Goal: Task Accomplishment & Management: Use online tool/utility

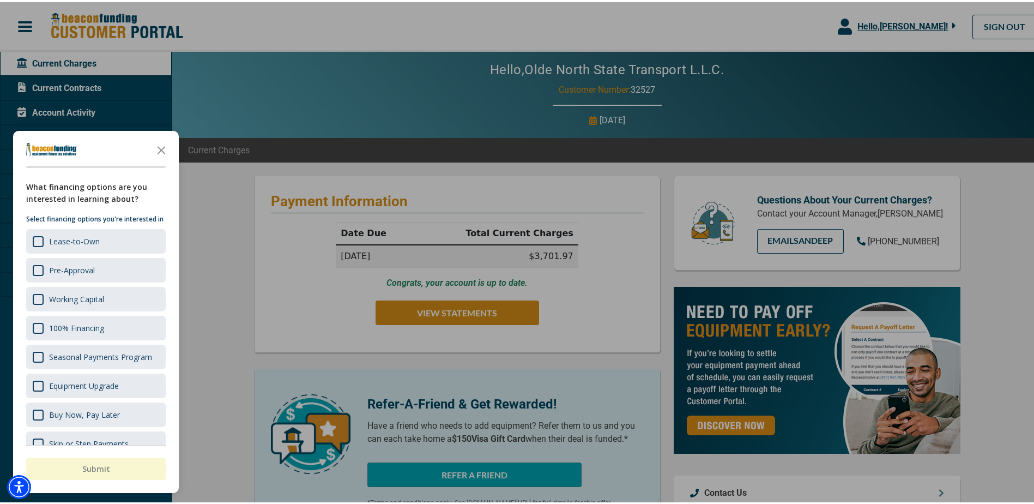
click at [255, 301] on div at bounding box center [521, 252] width 1042 height 504
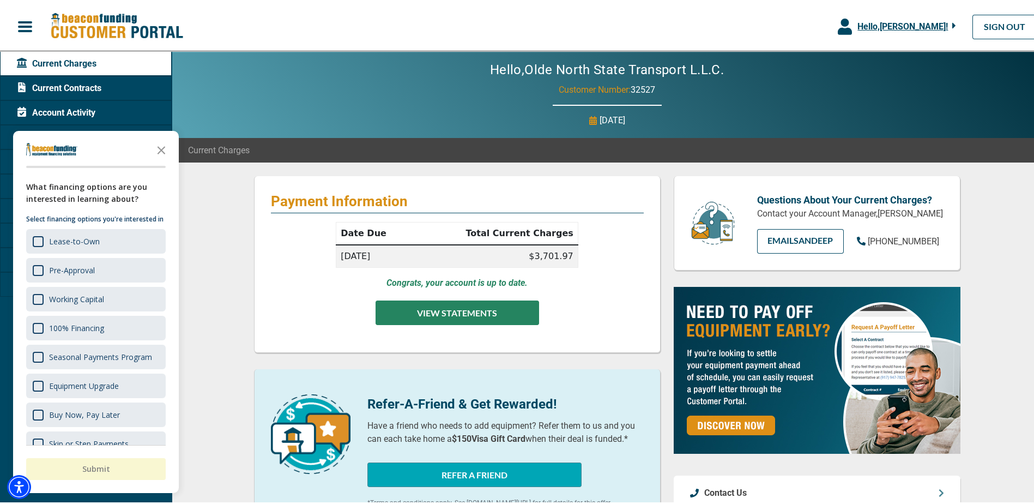
click at [500, 321] on button "VIEW STATEMENTS" at bounding box center [458, 310] width 164 height 25
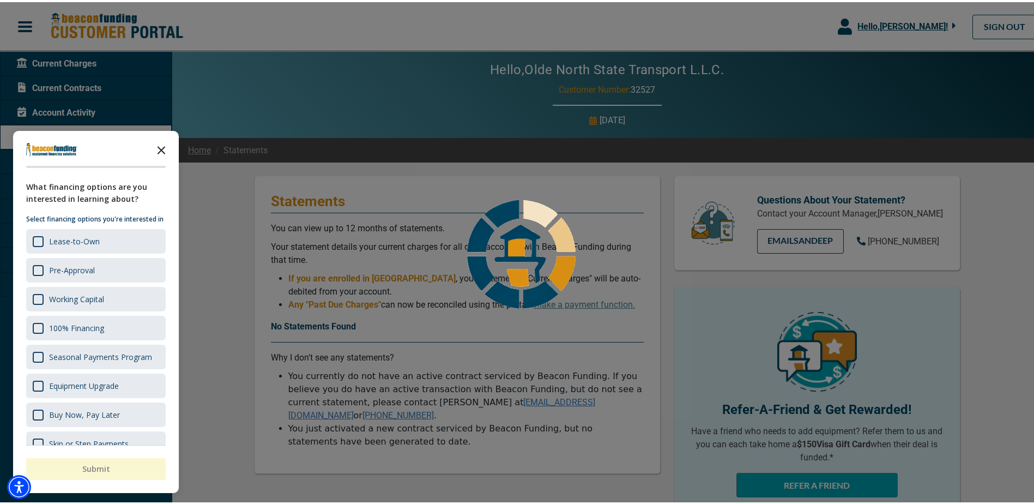
click at [170, 146] on icon "Close the survey" at bounding box center [161, 147] width 22 height 22
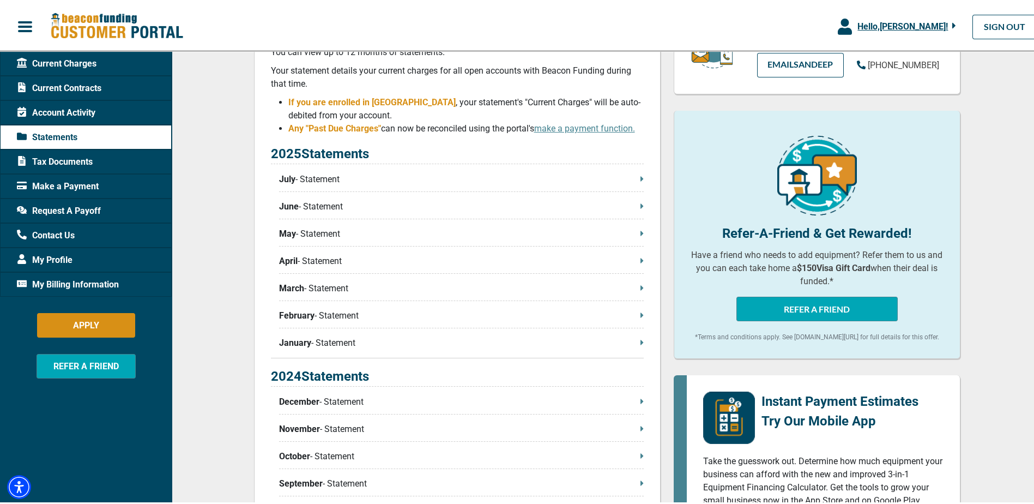
scroll to position [164, 0]
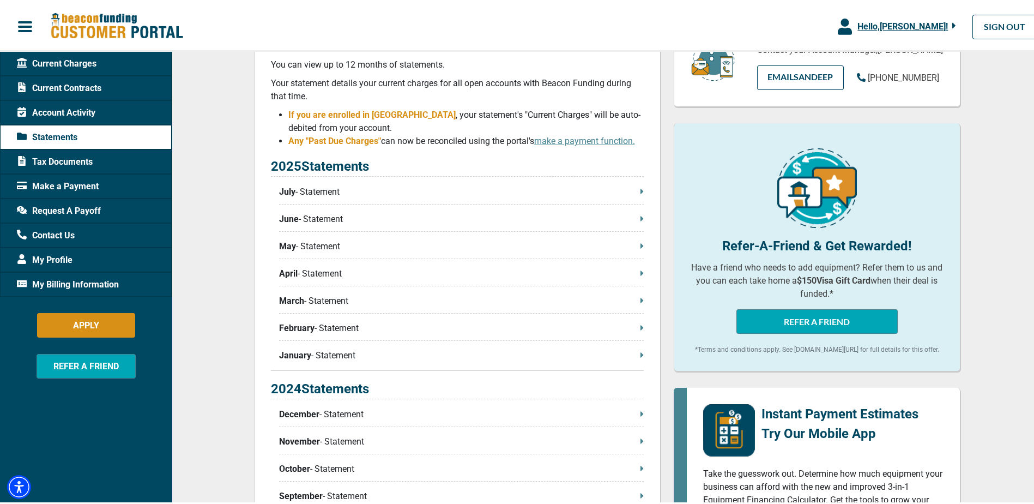
click at [364, 182] on div "2025 Statements July - Statement June - Statement May - Statement April - State…" at bounding box center [457, 261] width 373 height 214
click at [360, 194] on p "July - Statement" at bounding box center [461, 189] width 365 height 13
click at [633, 191] on p "July - Statement" at bounding box center [461, 189] width 365 height 13
click at [100, 215] on div "Request A Payoff" at bounding box center [86, 208] width 172 height 25
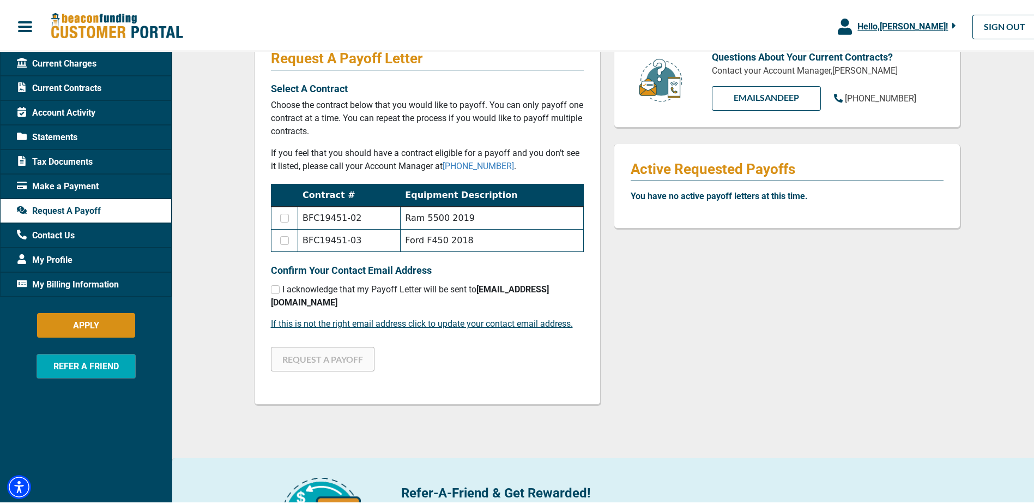
scroll to position [164, 0]
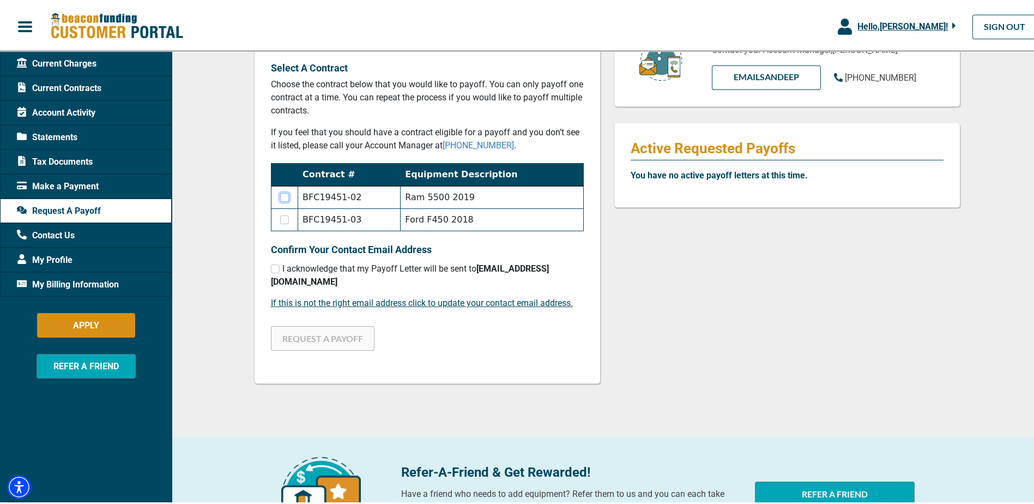
click at [281, 196] on input "checkbox" at bounding box center [284, 195] width 9 height 9
checkbox input "true"
click at [281, 224] on td at bounding box center [284, 218] width 27 height 22
click at [281, 220] on input "checkbox" at bounding box center [284, 217] width 9 height 9
checkbox input "true"
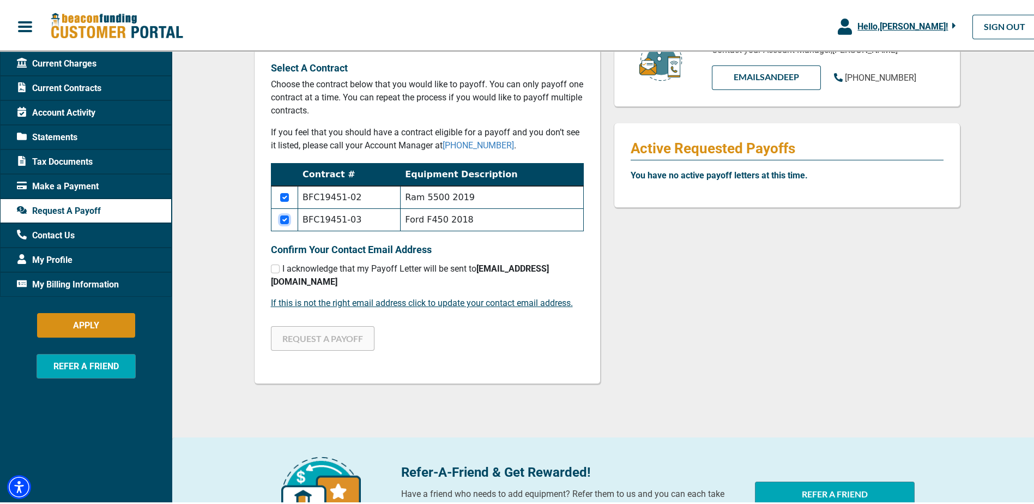
checkbox input "false"
click at [272, 264] on input "checkbox" at bounding box center [275, 266] width 9 height 9
checkbox input "true"
click at [311, 333] on button "REQUEST A PAYOFF" at bounding box center [323, 336] width 104 height 25
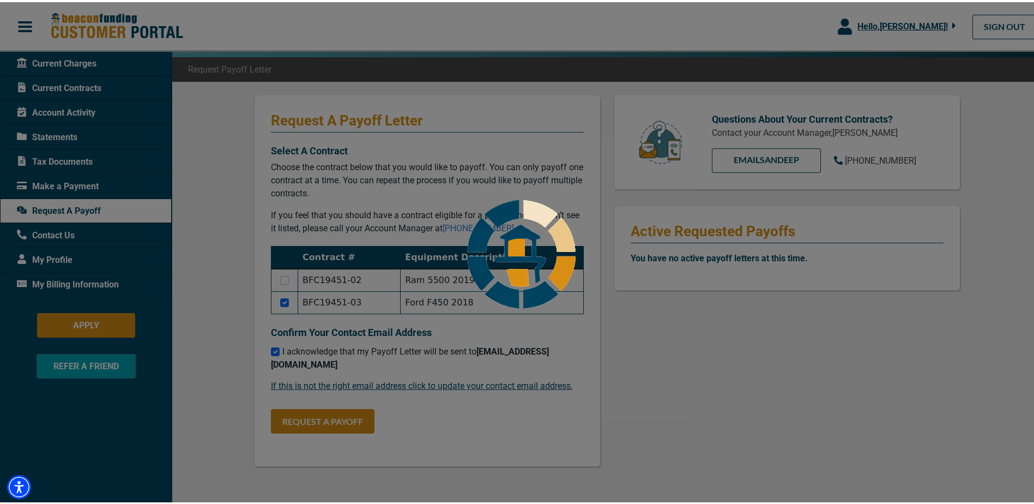
scroll to position [55, 0]
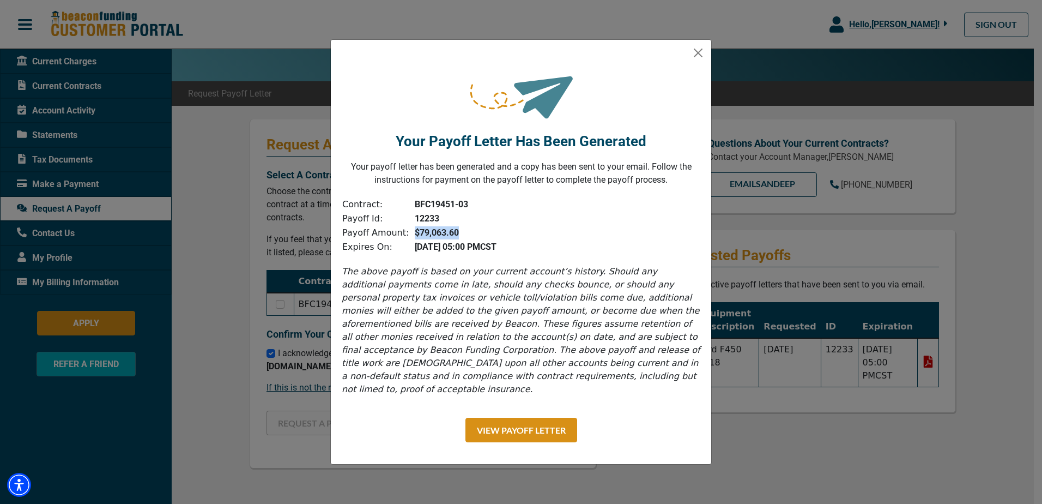
drag, startPoint x: 410, startPoint y: 240, endPoint x: 471, endPoint y: 240, distance: 61.1
click at [471, 240] on td "$79,063.60" at bounding box center [453, 233] width 88 height 14
drag, startPoint x: 471, startPoint y: 240, endPoint x: 499, endPoint y: 239, distance: 28.4
click at [491, 233] on td "$79,063.60" at bounding box center [453, 233] width 88 height 14
click at [700, 58] on button "Close" at bounding box center [698, 52] width 17 height 17
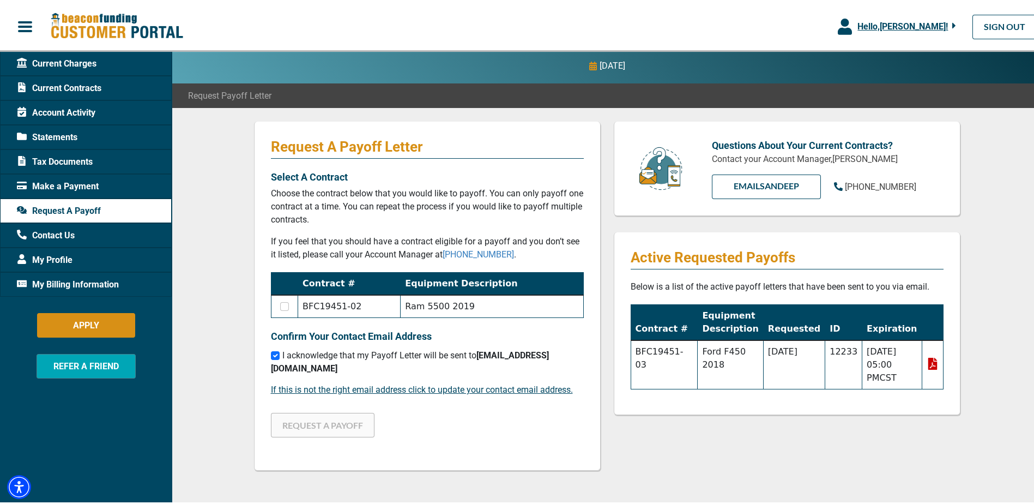
click at [286, 301] on td at bounding box center [284, 304] width 27 height 23
drag, startPoint x: 286, startPoint y: 301, endPoint x: 283, endPoint y: 306, distance: 5.9
click at [283, 306] on input "checkbox" at bounding box center [284, 304] width 9 height 9
checkbox input "true"
click at [302, 425] on button "REQUEST A PAYOFF" at bounding box center [323, 423] width 104 height 25
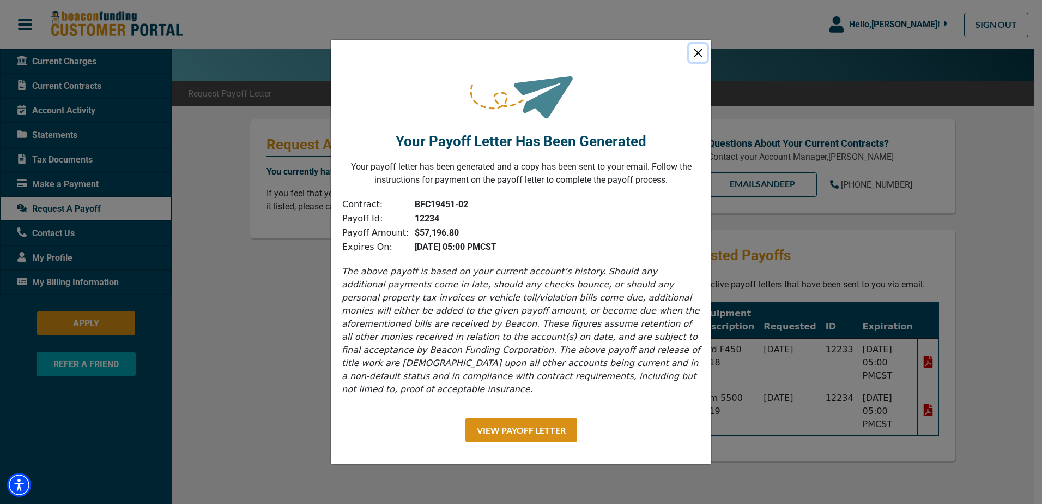
click at [690, 61] on button "Close" at bounding box center [698, 52] width 17 height 17
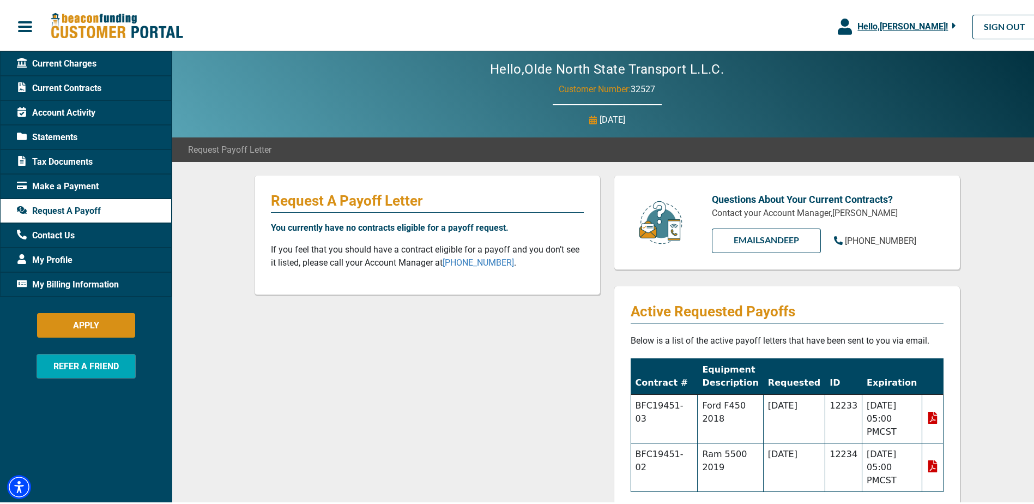
scroll to position [0, 0]
click at [97, 63] on div "Current Charges" at bounding box center [86, 61] width 172 height 25
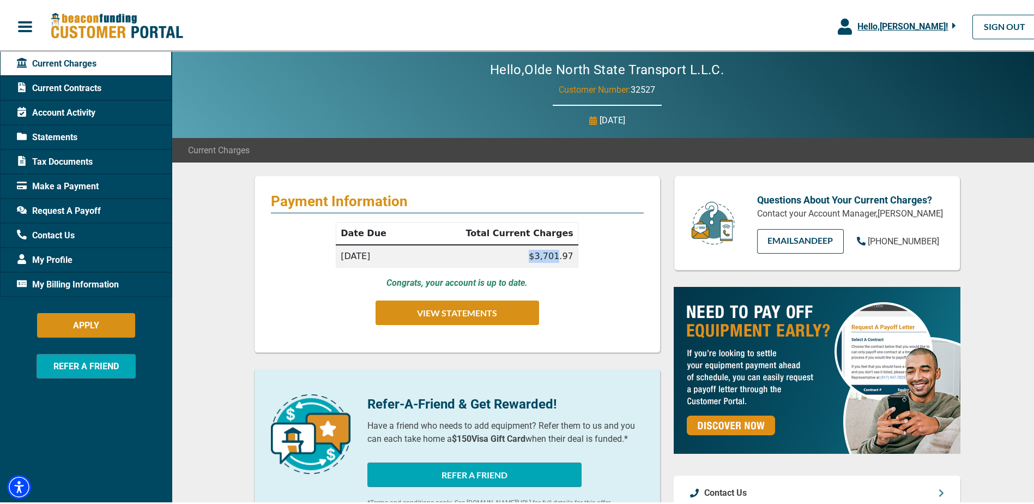
drag, startPoint x: 530, startPoint y: 254, endPoint x: 557, endPoint y: 254, distance: 27.3
click at [557, 254] on td "$3,701.97" at bounding box center [495, 254] width 165 height 23
drag, startPoint x: 557, startPoint y: 254, endPoint x: 593, endPoint y: 277, distance: 42.2
click at [603, 264] on div "Date Due Total Current Charges [DATE] $3,701.97 Congrats, your account is up to…" at bounding box center [457, 277] width 373 height 114
